Goal: Task Accomplishment & Management: Use online tool/utility

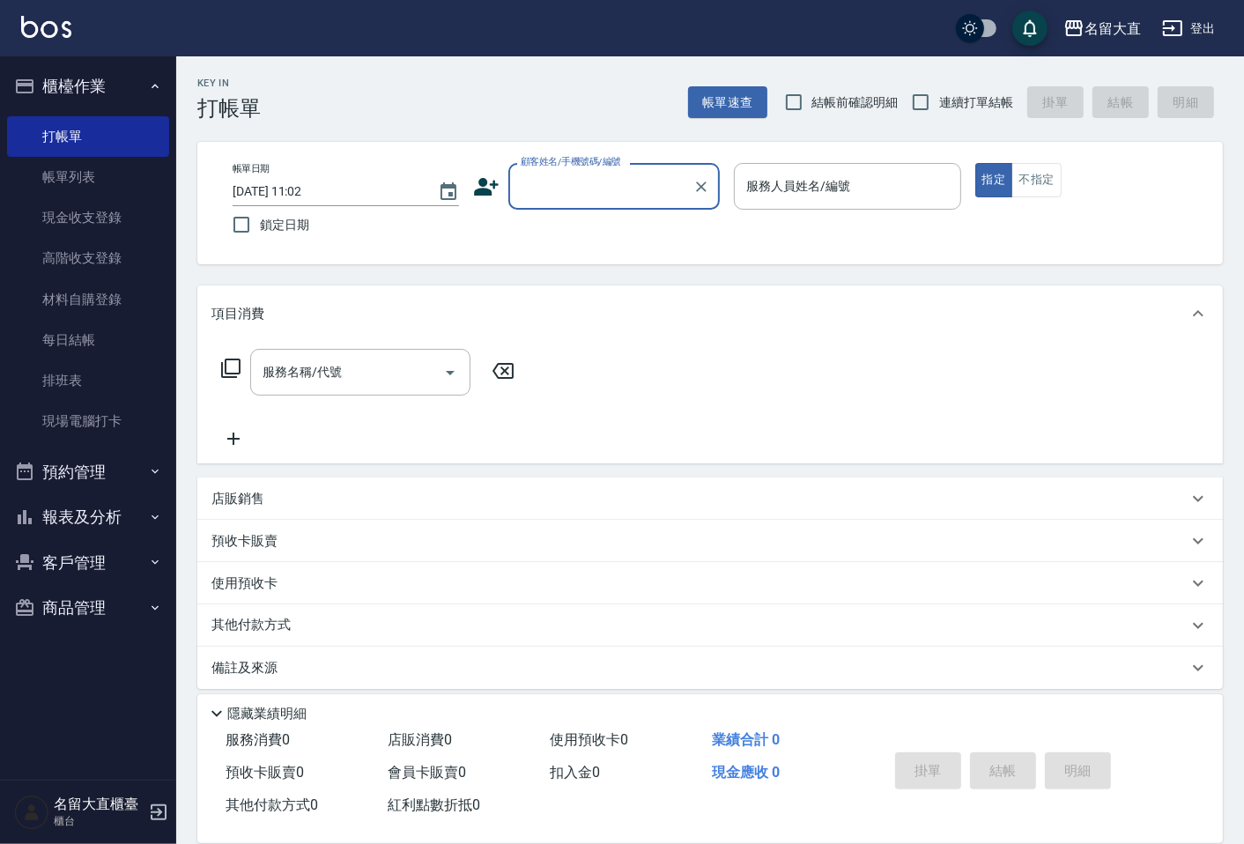
click at [545, 171] on input "顧客姓名/手機號碼/編號" at bounding box center [600, 186] width 169 height 31
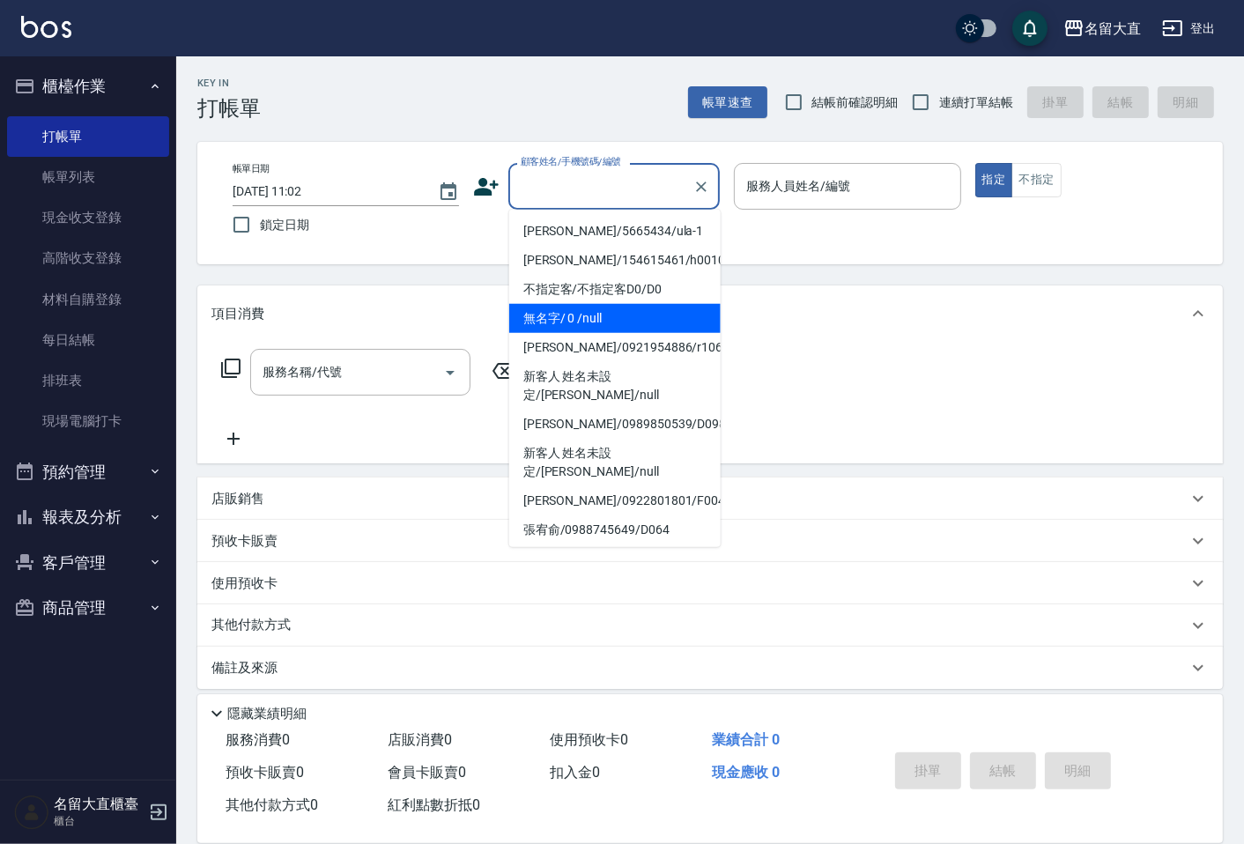
click at [590, 308] on li "無名字/ 0 /null" at bounding box center [614, 318] width 211 height 29
type input "無名字/ 0 /null"
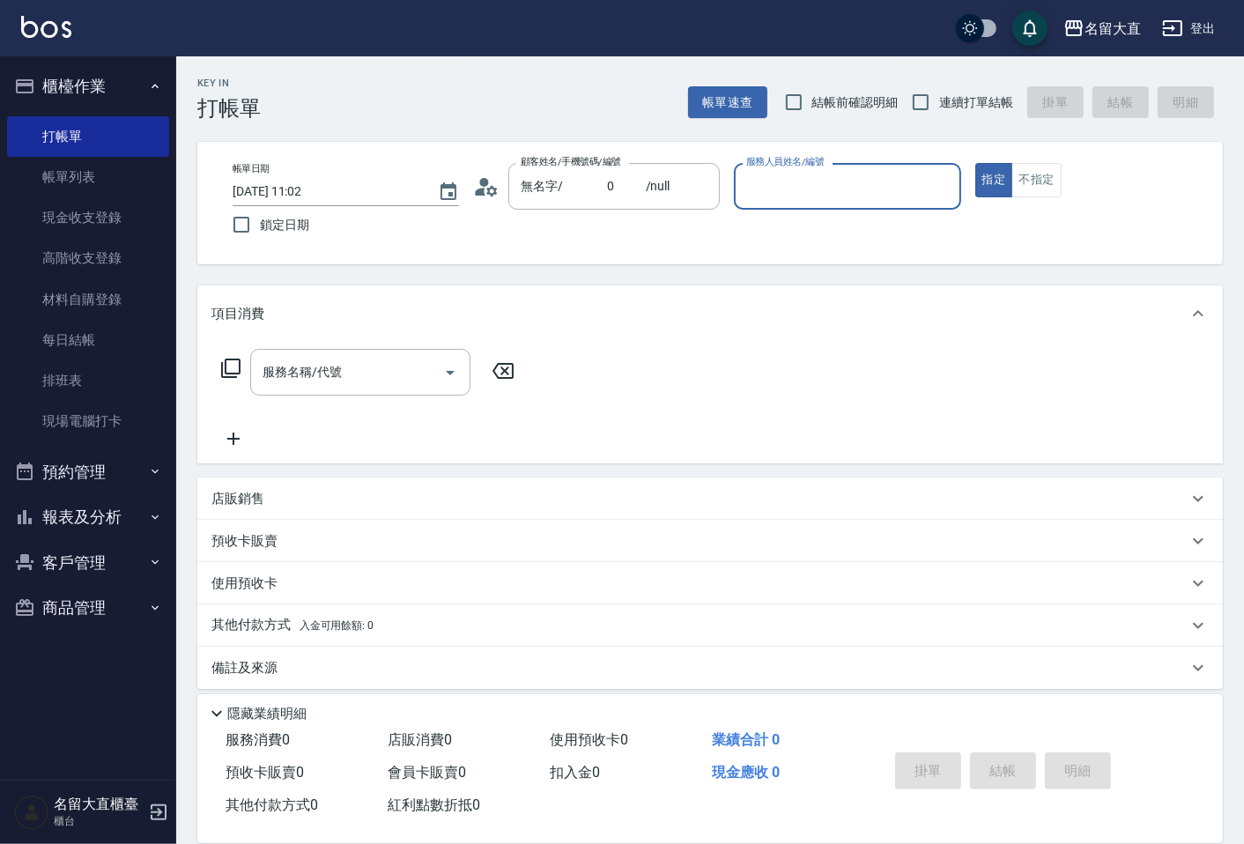
click at [769, 189] on input "服務人員姓名/編號" at bounding box center [847, 186] width 211 height 31
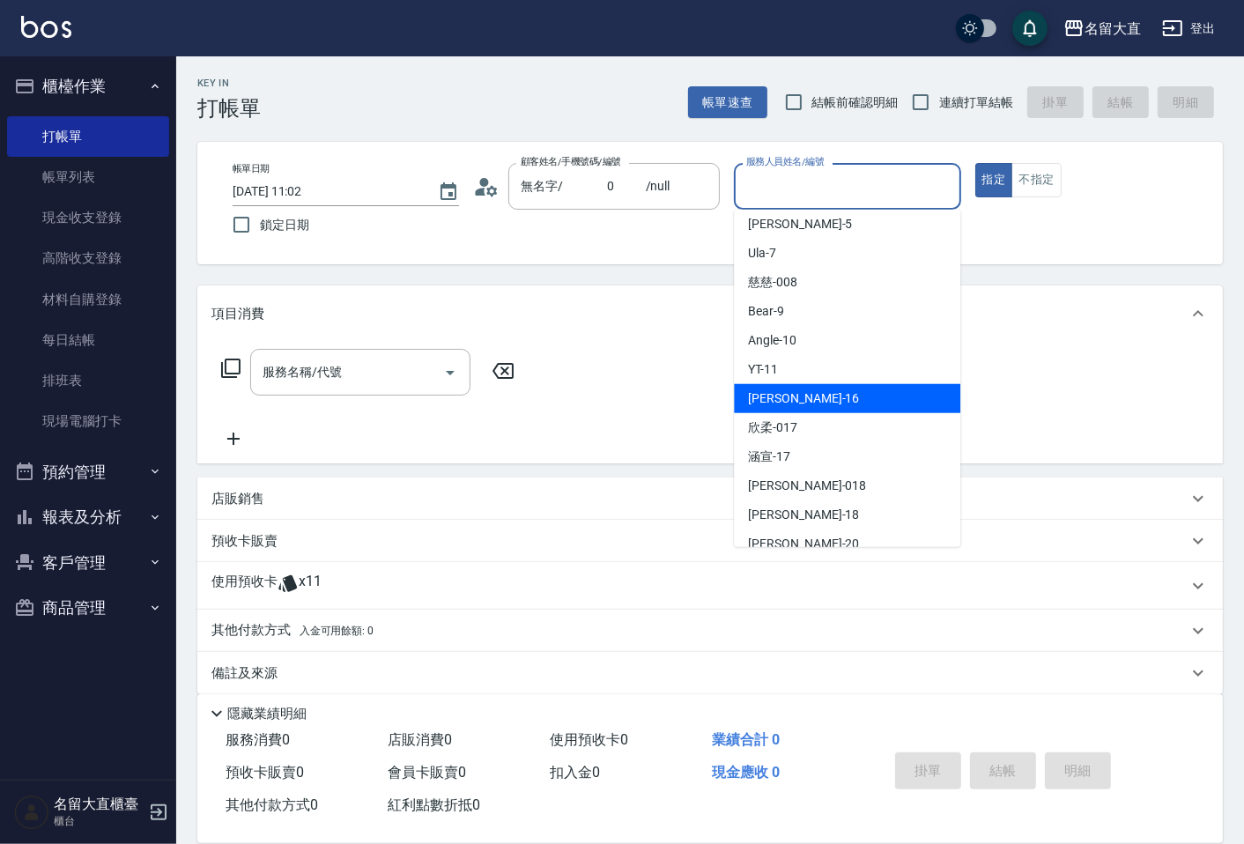
scroll to position [196, 0]
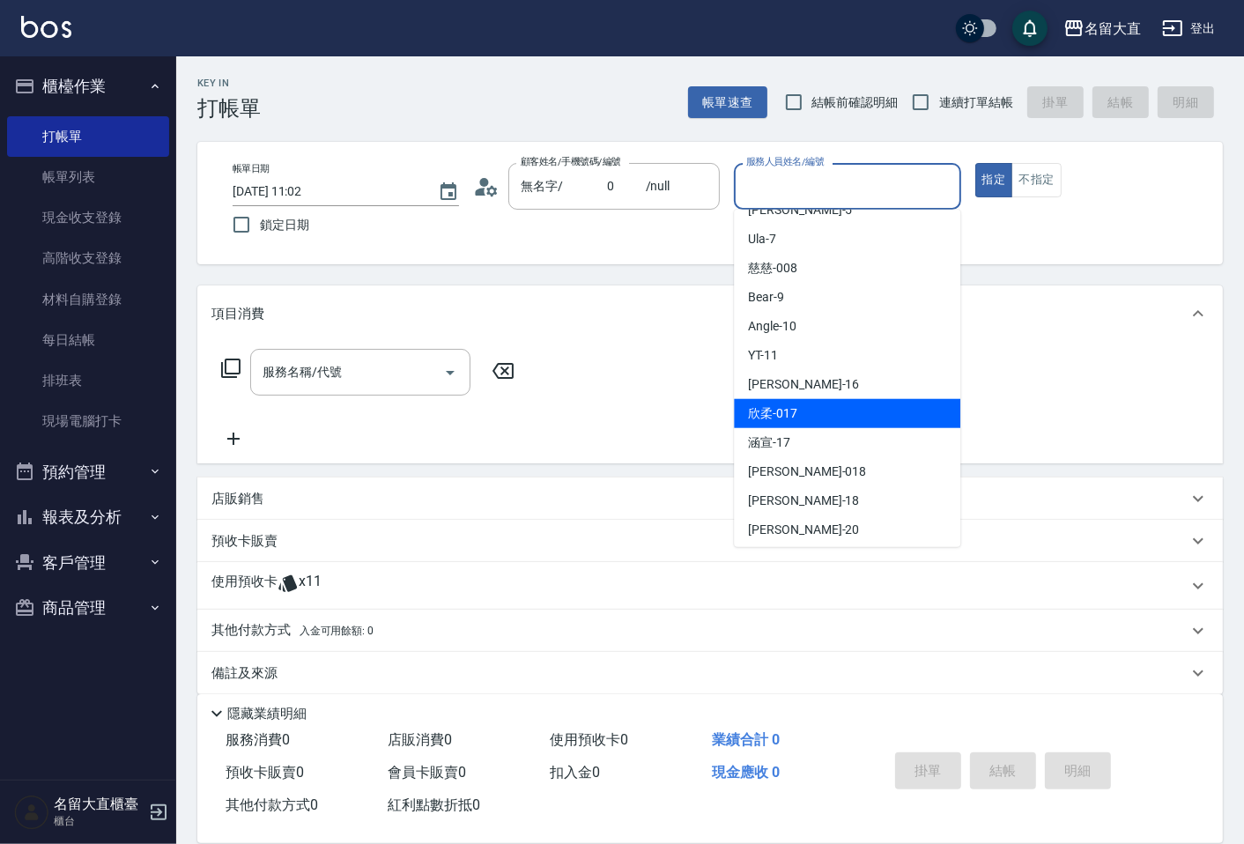
click at [808, 416] on div "欣柔 -017" at bounding box center [847, 413] width 226 height 29
type input "欣柔-017"
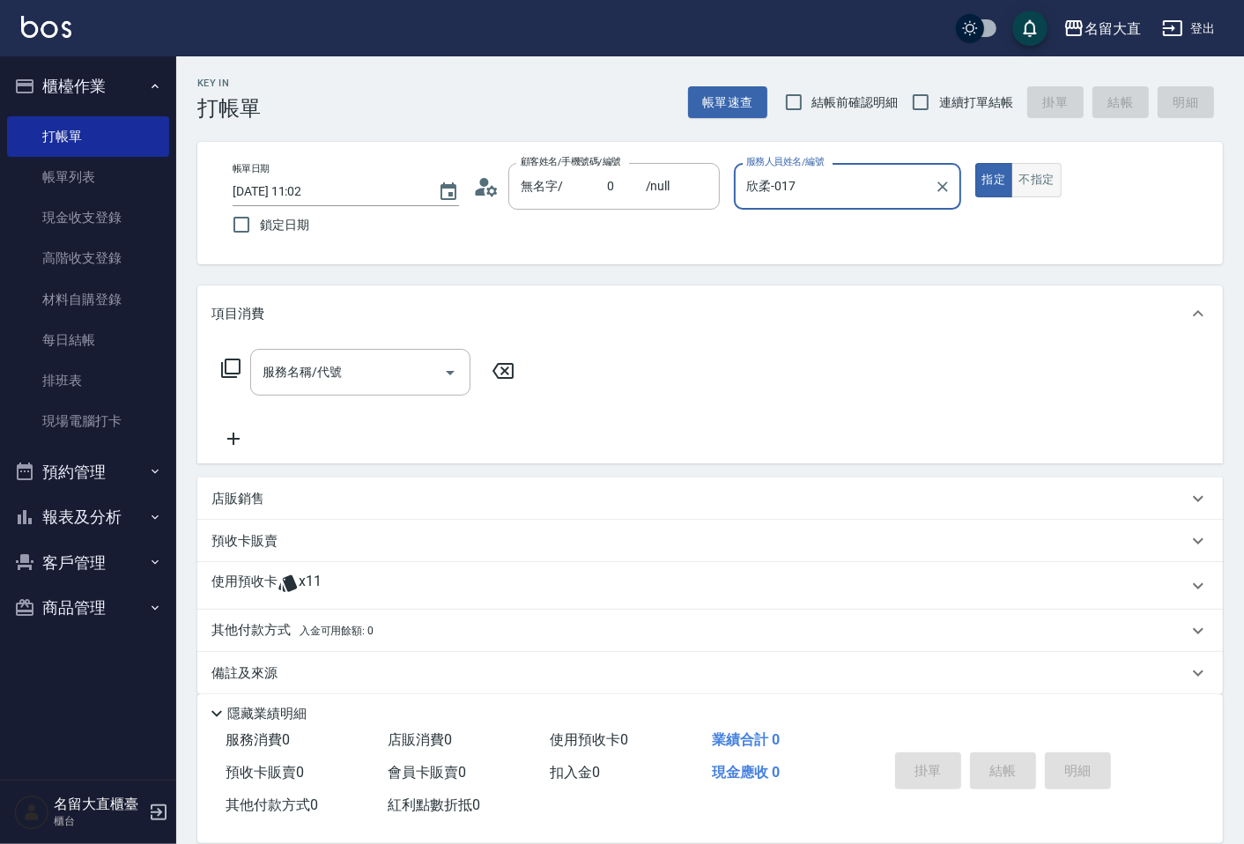
click at [1020, 187] on button "不指定" at bounding box center [1036, 180] width 49 height 34
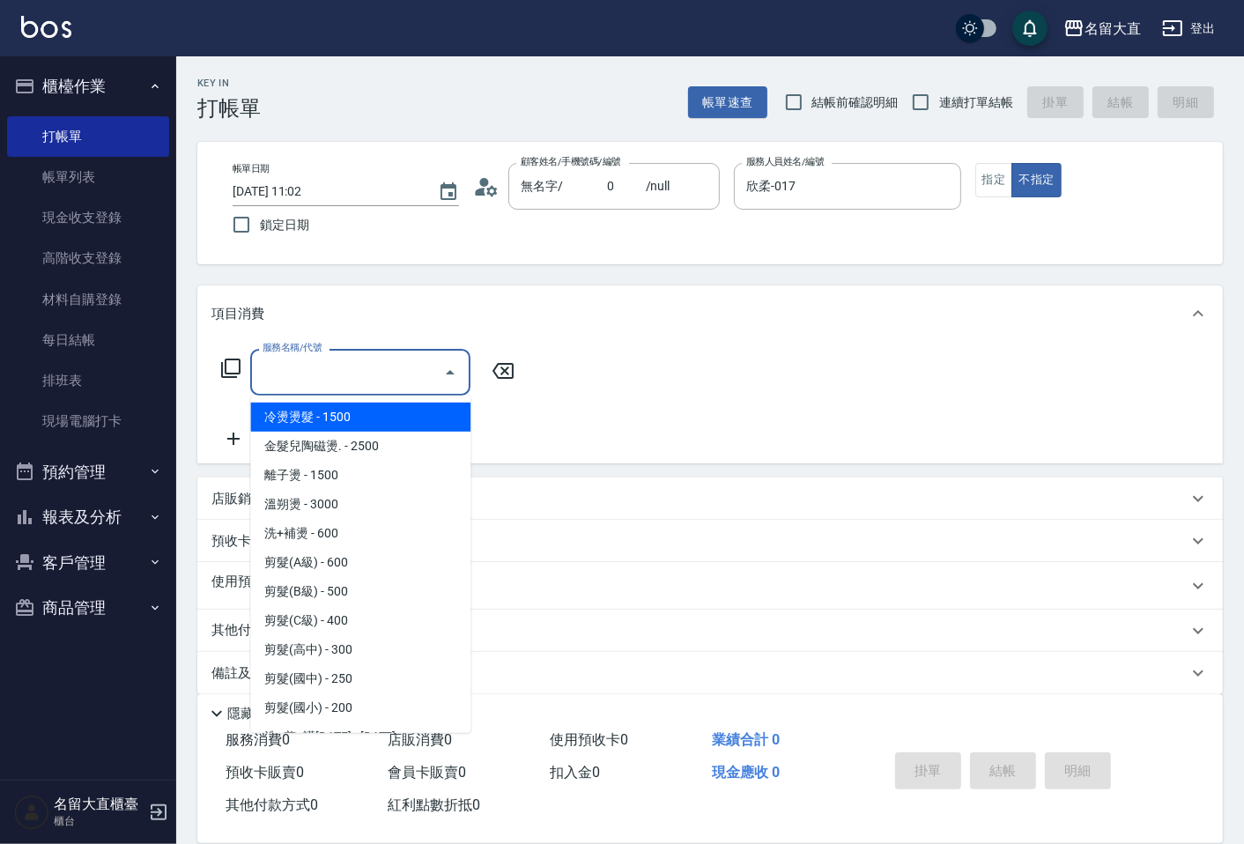
click at [303, 374] on input "服務名稱/代號" at bounding box center [347, 372] width 178 height 31
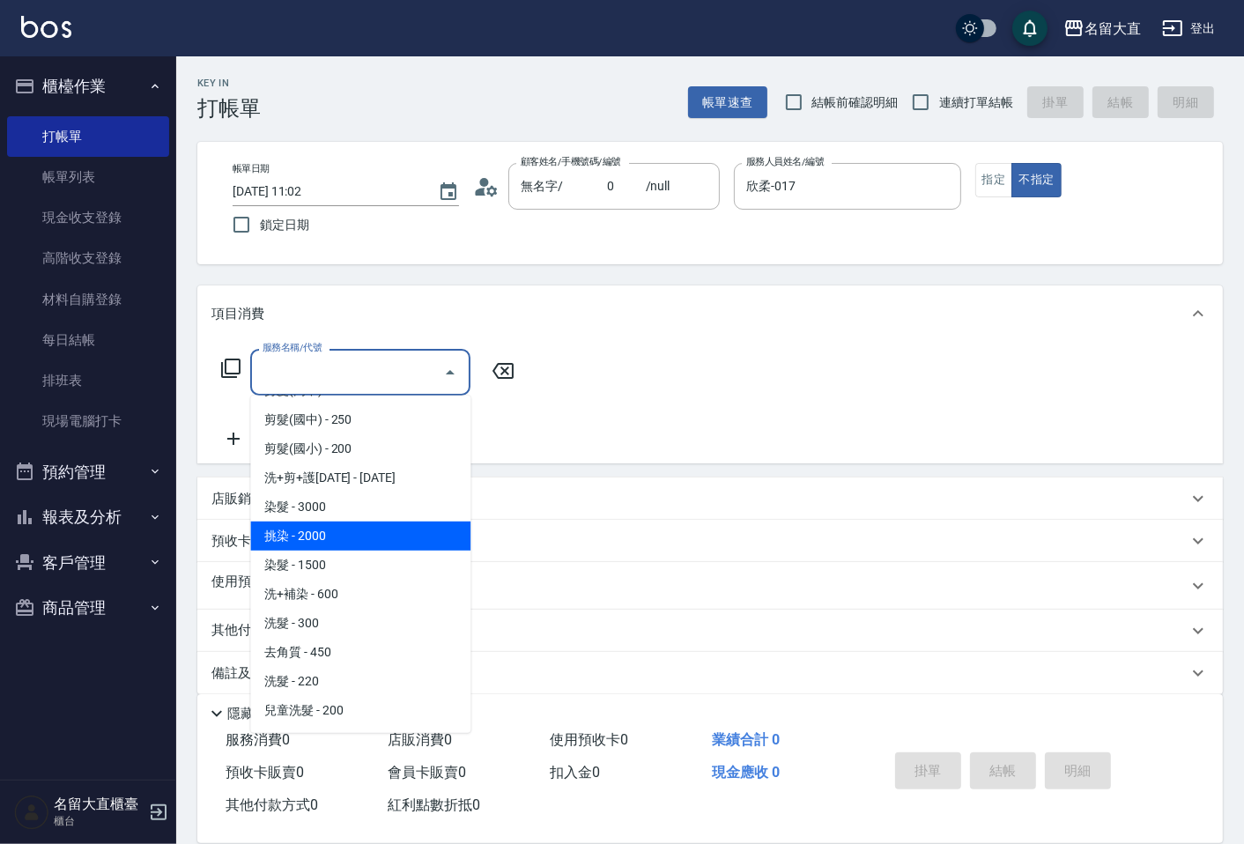
scroll to position [293, 0]
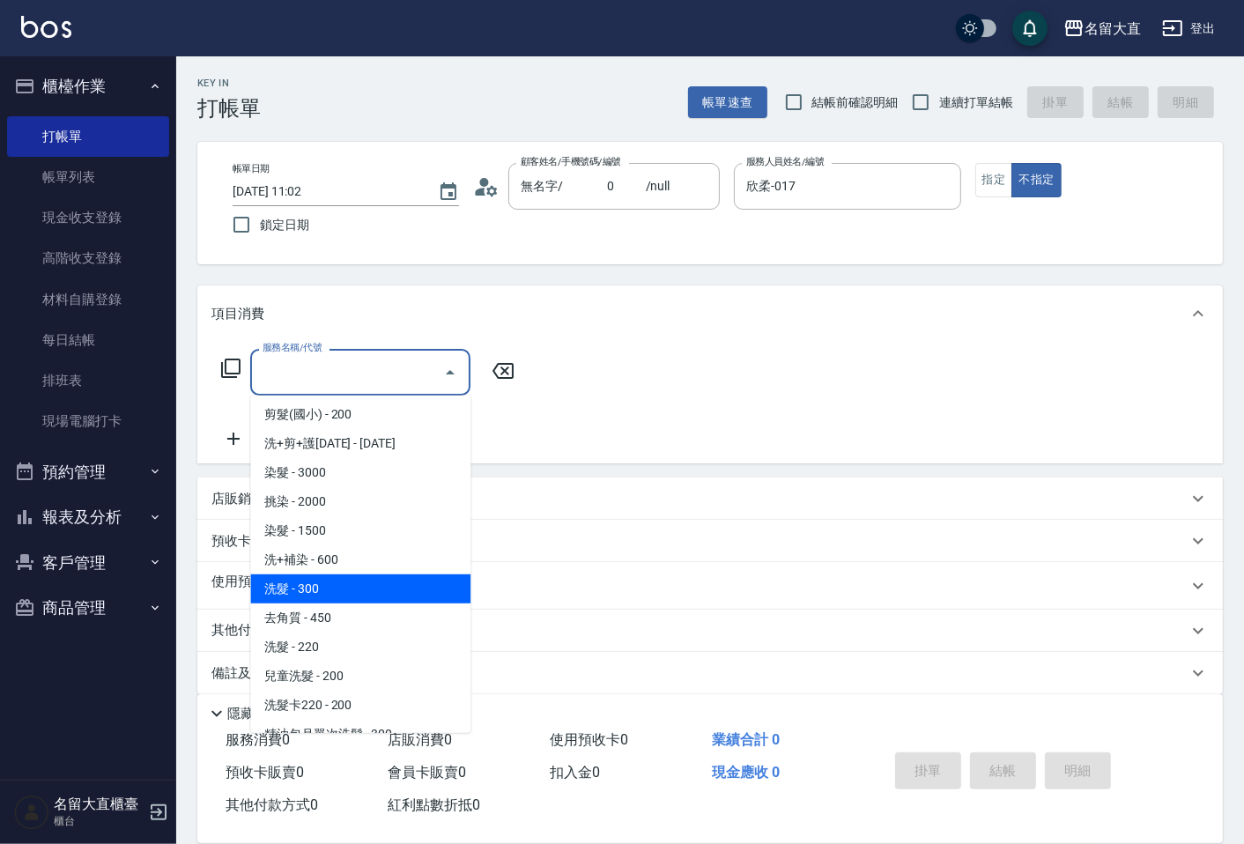
drag, startPoint x: 345, startPoint y: 596, endPoint x: 338, endPoint y: 575, distance: 21.2
click at [345, 595] on span "洗髮 - 300" at bounding box center [360, 588] width 220 height 29
type input "洗髮(500)"
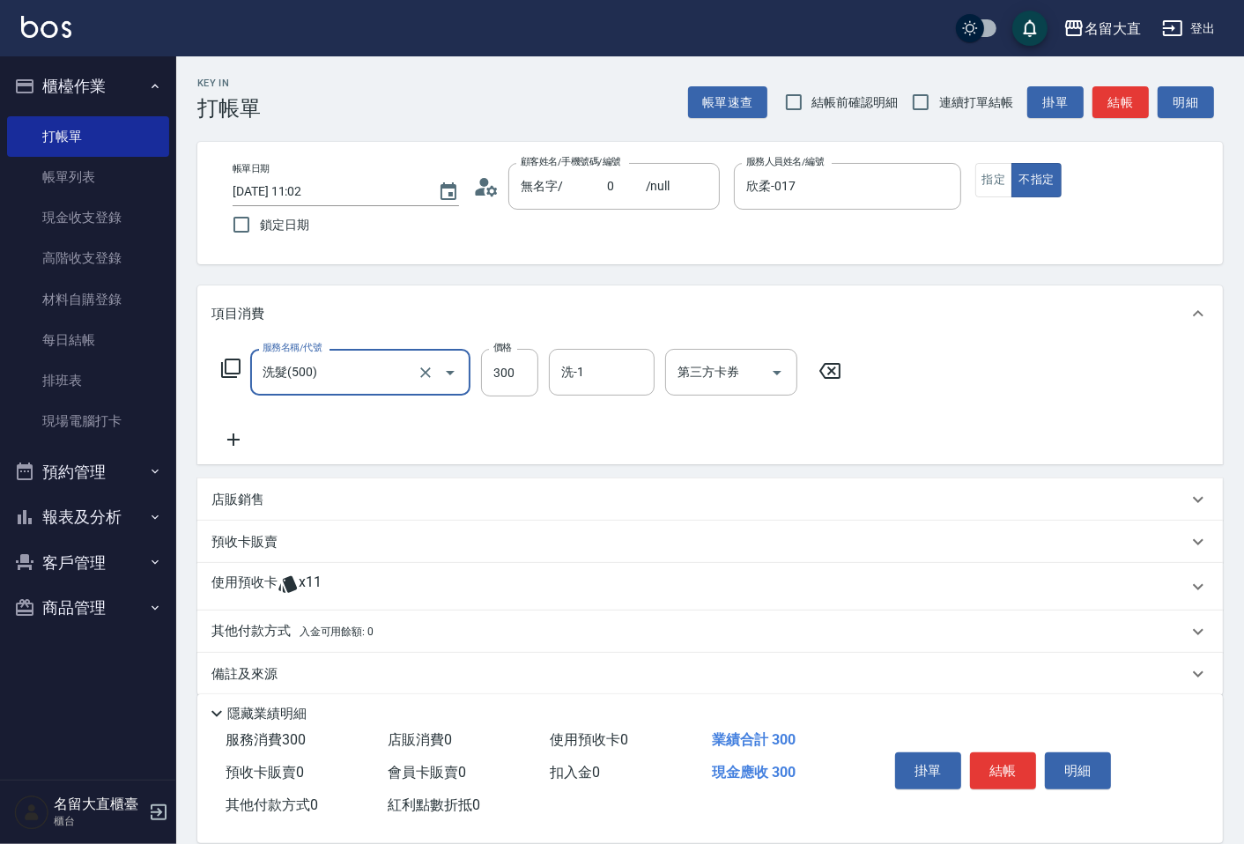
click at [235, 434] on icon at bounding box center [233, 439] width 44 height 21
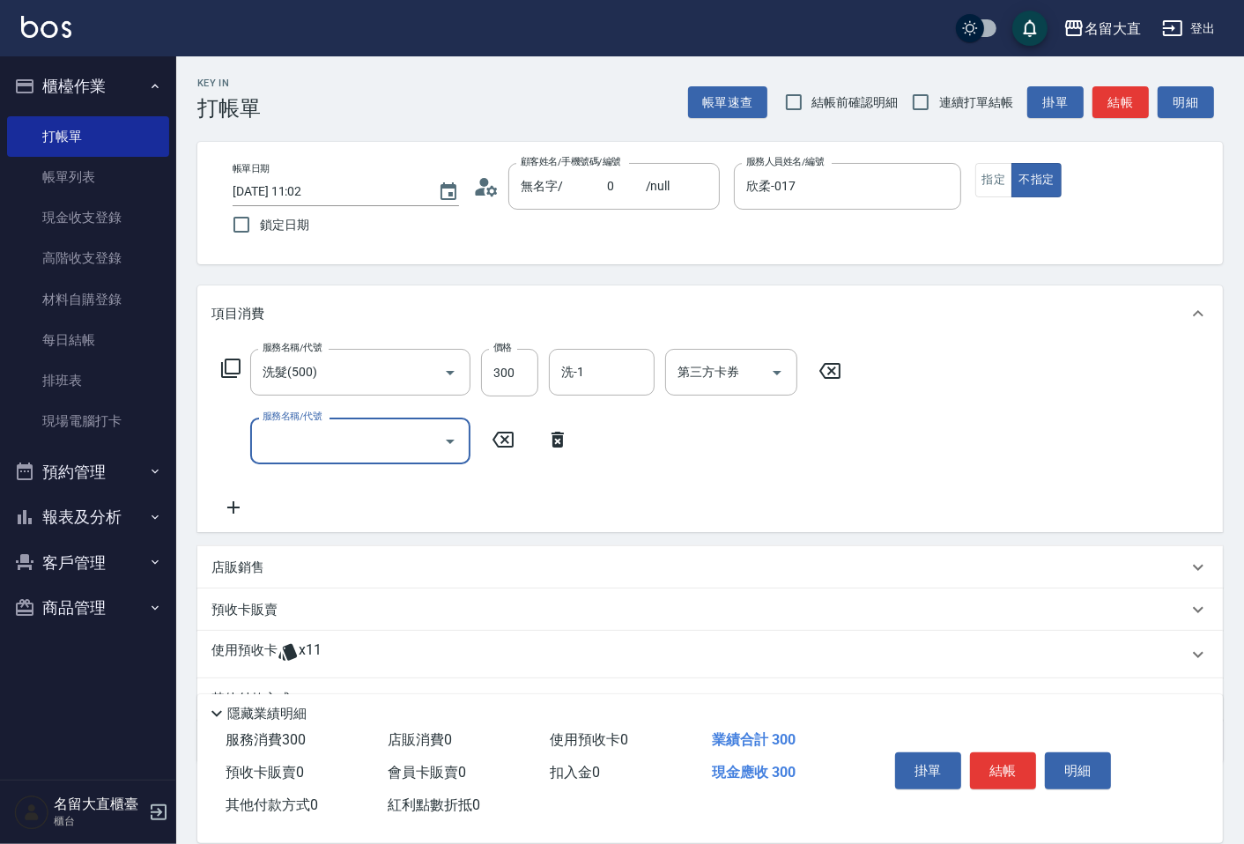
click at [293, 449] on input "服務名稱/代號" at bounding box center [347, 441] width 178 height 31
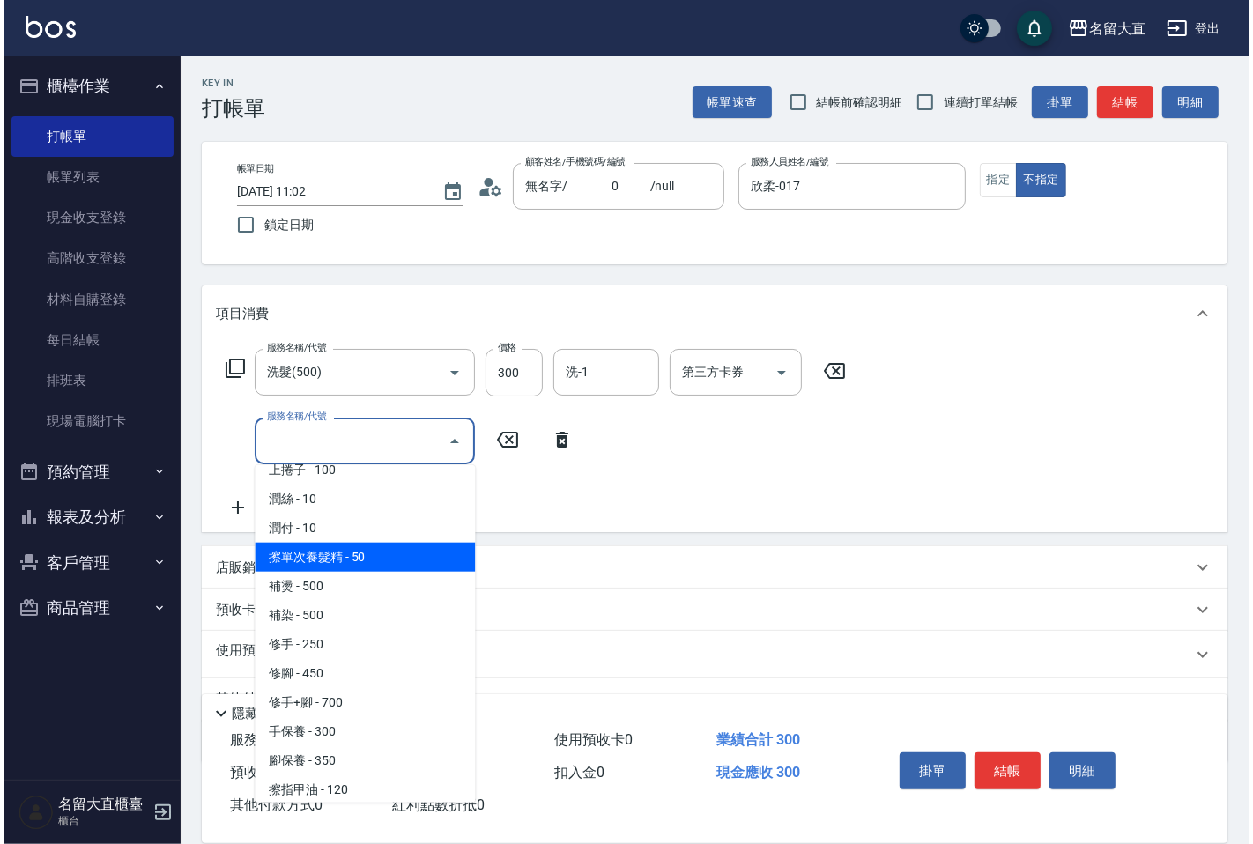
scroll to position [1566, 0]
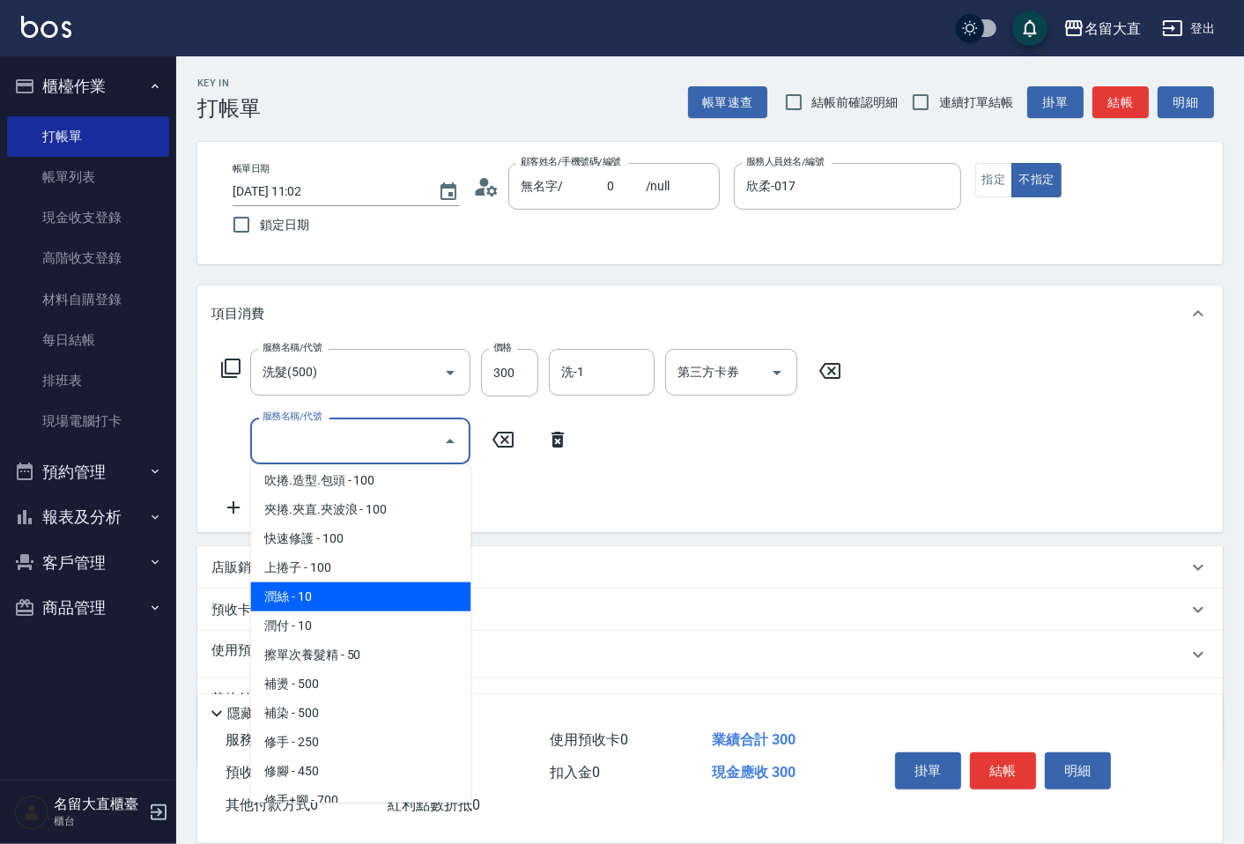
click at [342, 582] on span "潤絲 - 10" at bounding box center [360, 596] width 220 height 29
type input "潤絲(802)"
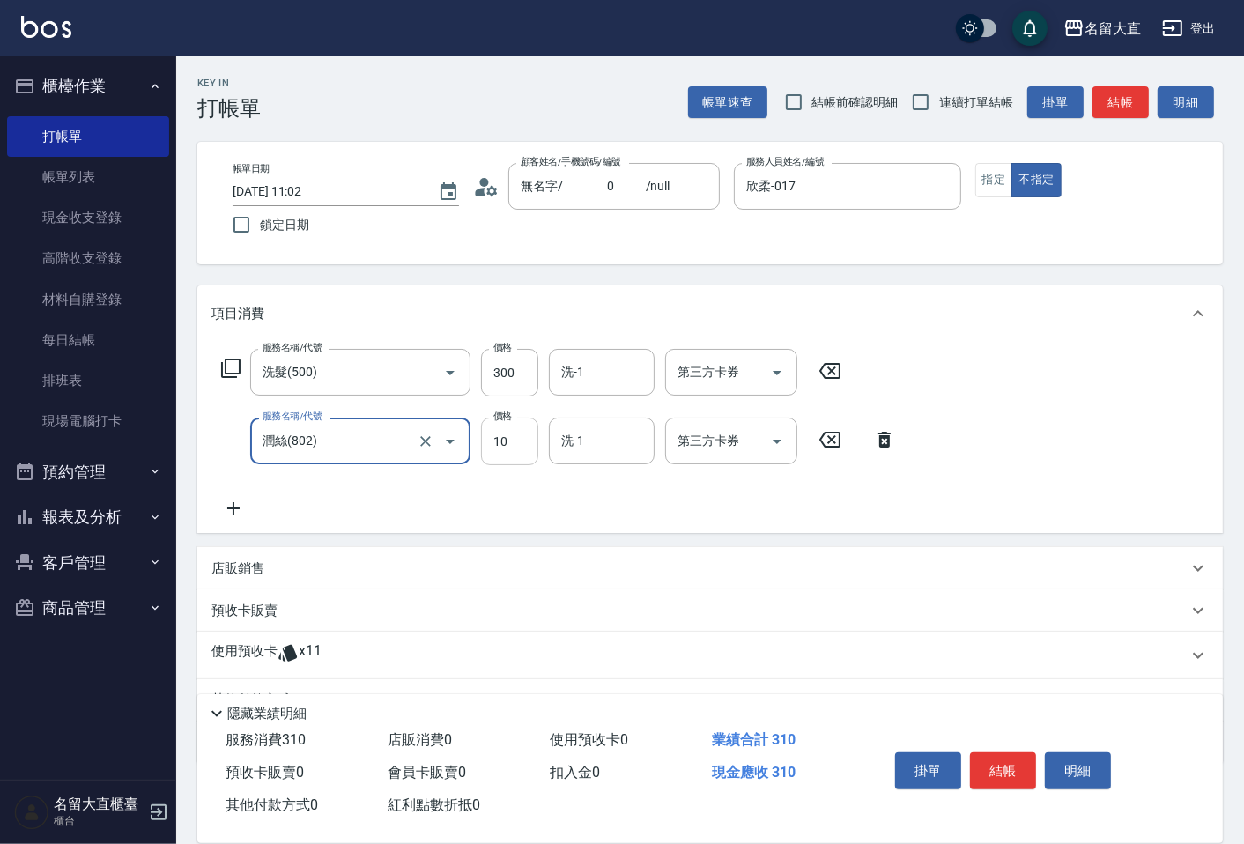
click at [508, 447] on input "10" at bounding box center [509, 442] width 57 height 48
type input "20"
click at [1022, 752] on button "結帳" at bounding box center [1003, 770] width 66 height 37
